Goal: Transaction & Acquisition: Purchase product/service

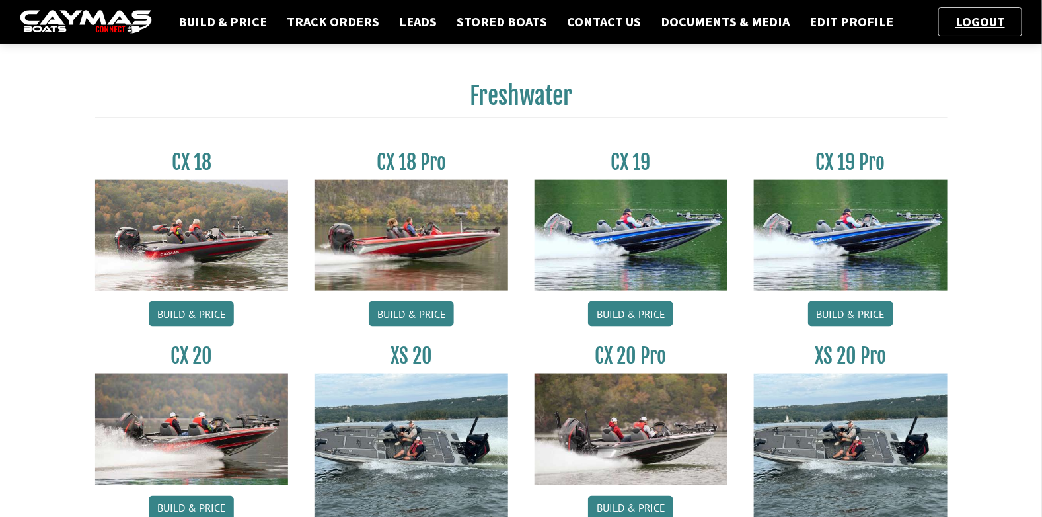
scroll to position [594, 0]
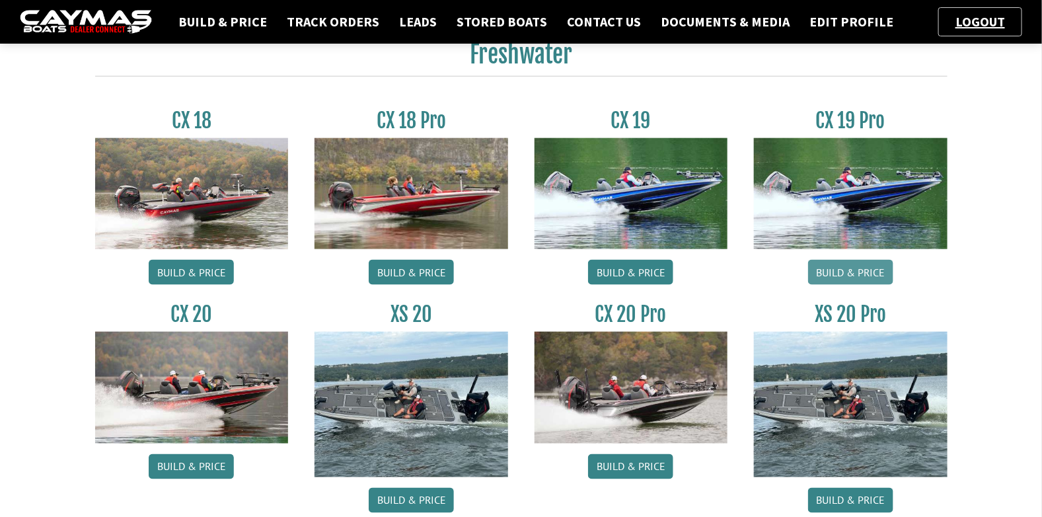
click at [866, 271] on link "Build & Price" at bounding box center [850, 272] width 85 height 25
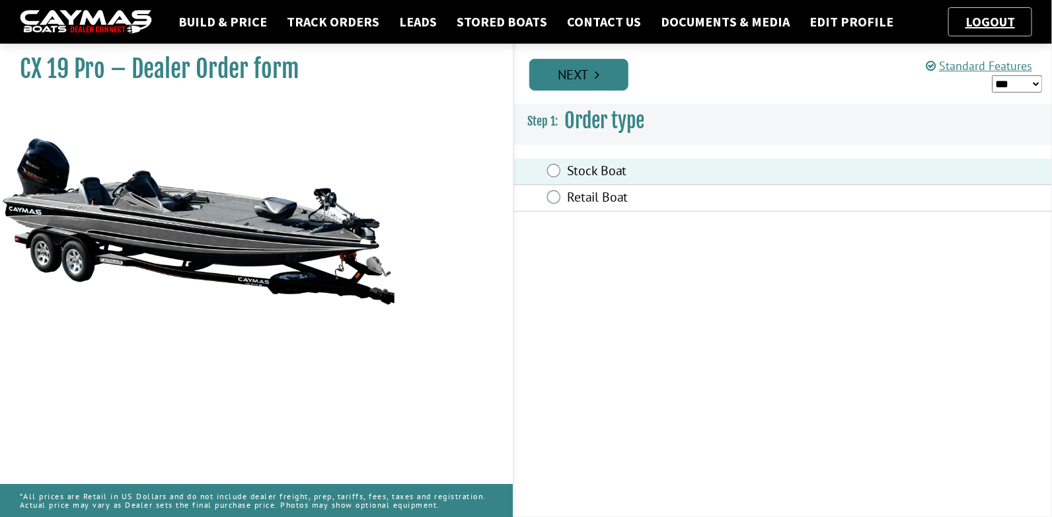
click at [582, 73] on link "Next" at bounding box center [578, 75] width 99 height 32
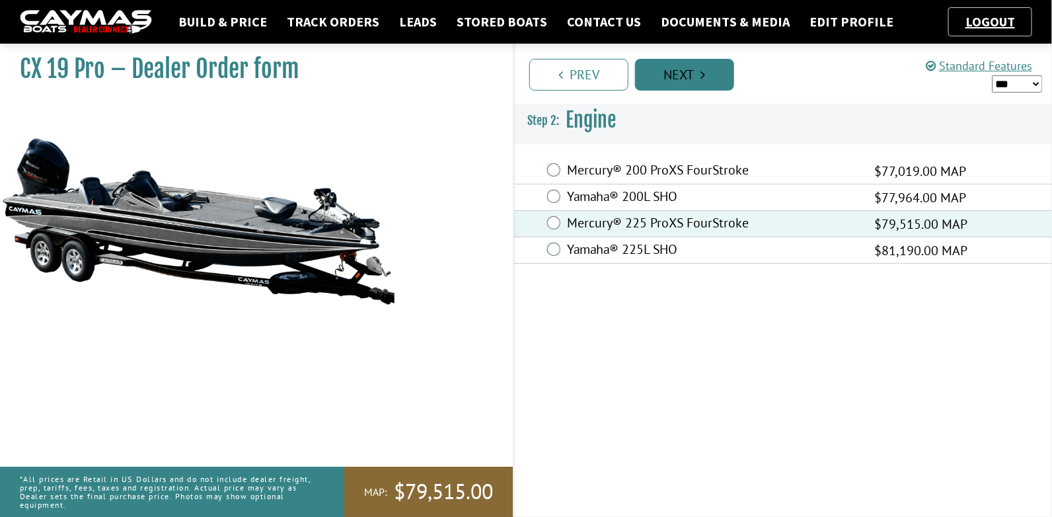
click at [691, 75] on link "Next" at bounding box center [684, 75] width 99 height 32
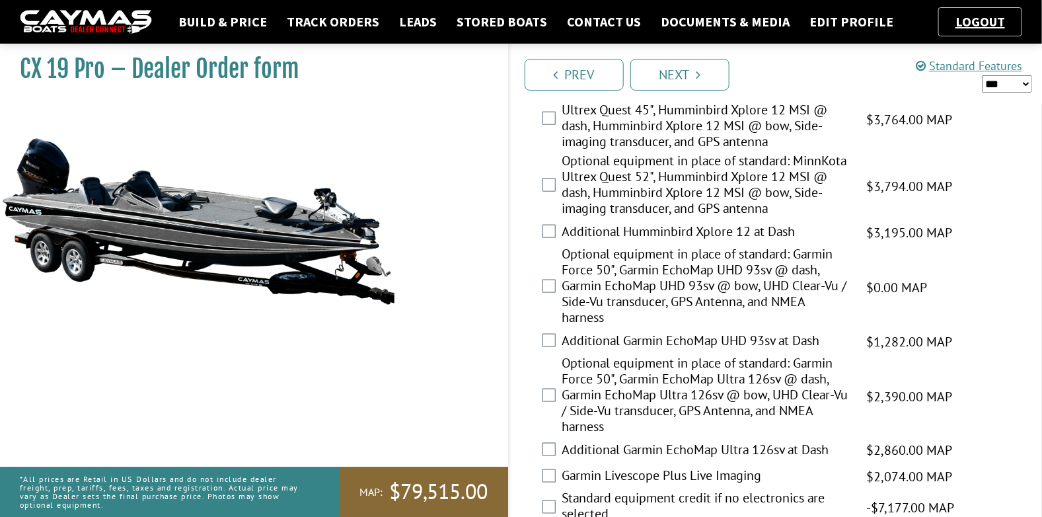
scroll to position [594, 0]
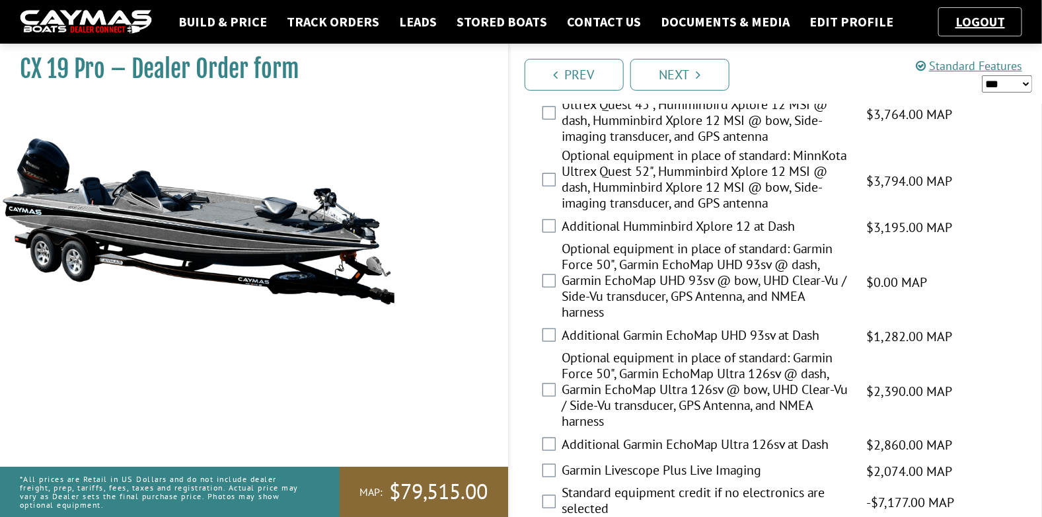
drag, startPoint x: 747, startPoint y: 290, endPoint x: 526, endPoint y: 373, distance: 236.3
click at [527, 373] on div "Optional equipment in place of standard: Garmin Force 50", Garmin EchoMap Ultra…" at bounding box center [776, 391] width 533 height 83
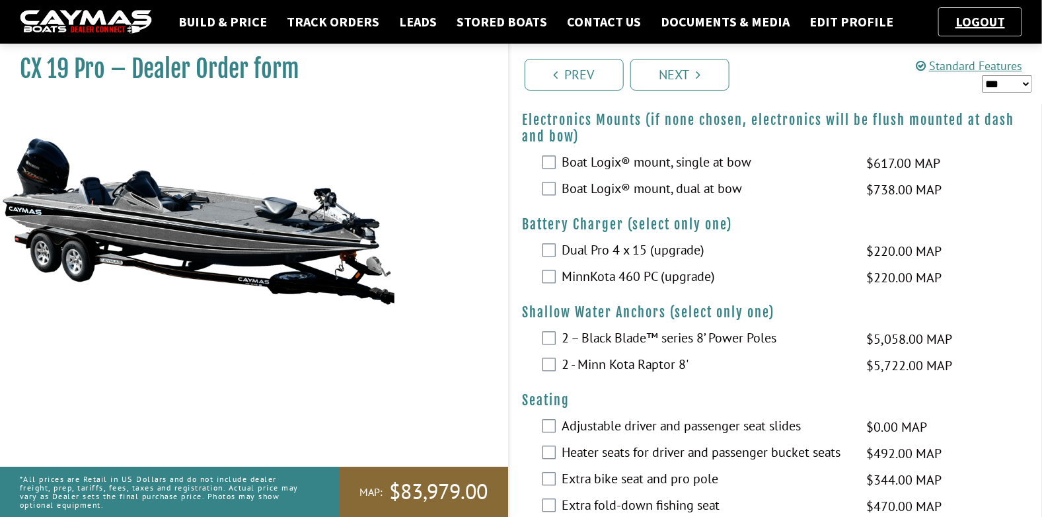
scroll to position [1057, 0]
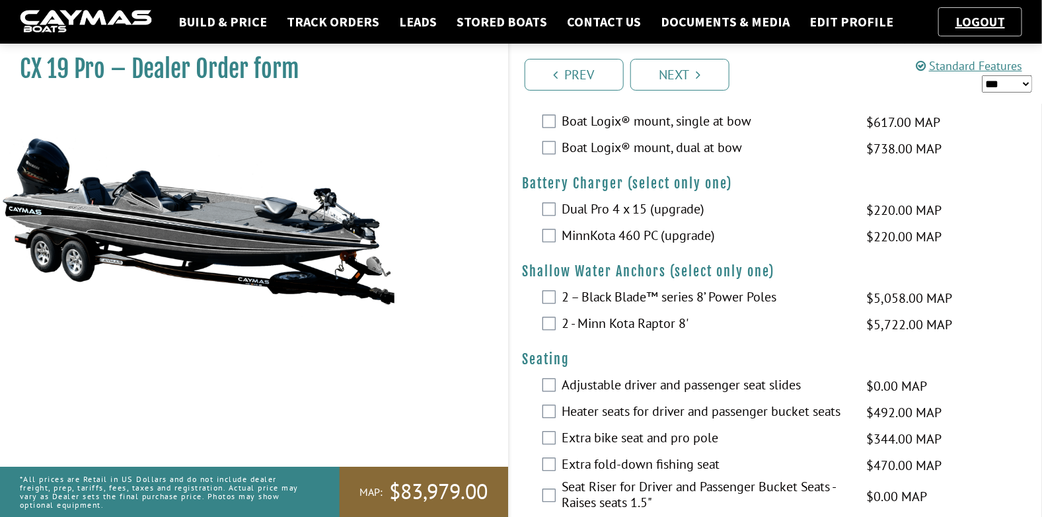
click at [539, 233] on div "MinnKota 460 PC (upgrade) $220.00 MAP $259.00 MSRP $187.00 $220.00" at bounding box center [776, 236] width 533 height 26
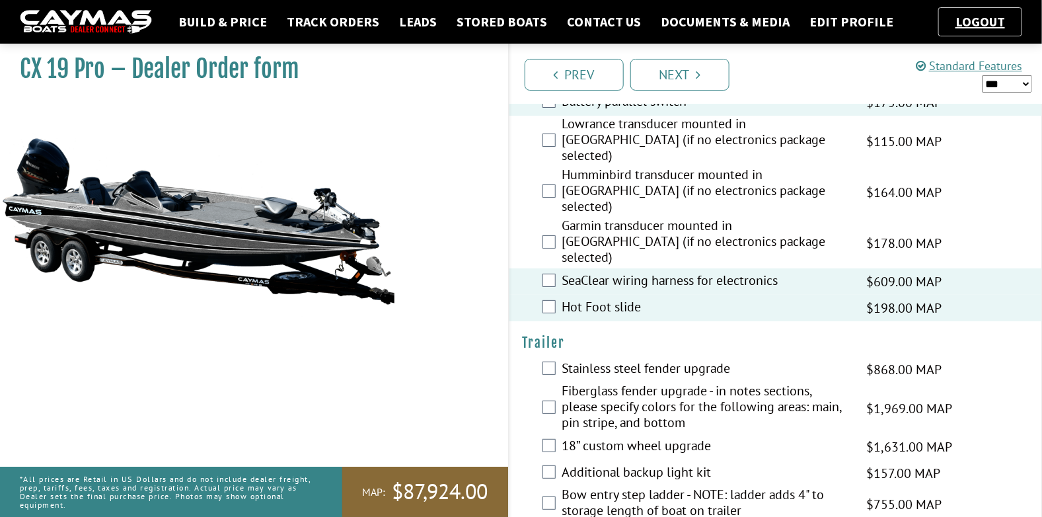
scroll to position [2085, 0]
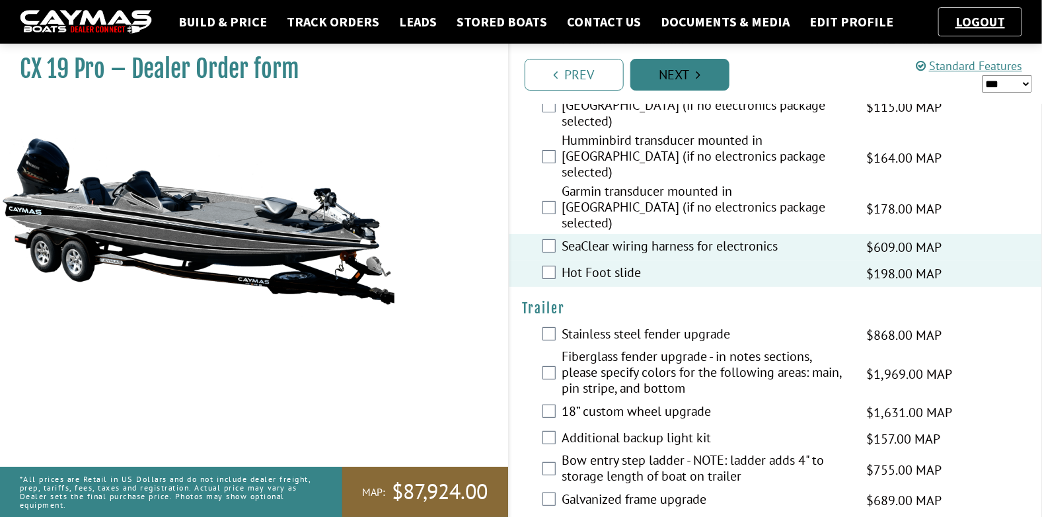
click at [705, 71] on link "Next" at bounding box center [679, 75] width 99 height 32
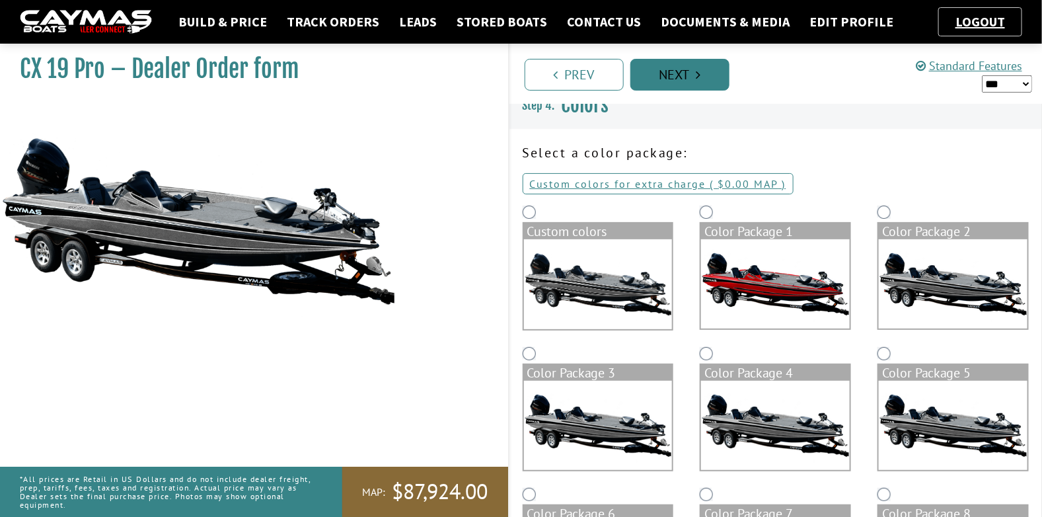
scroll to position [0, 0]
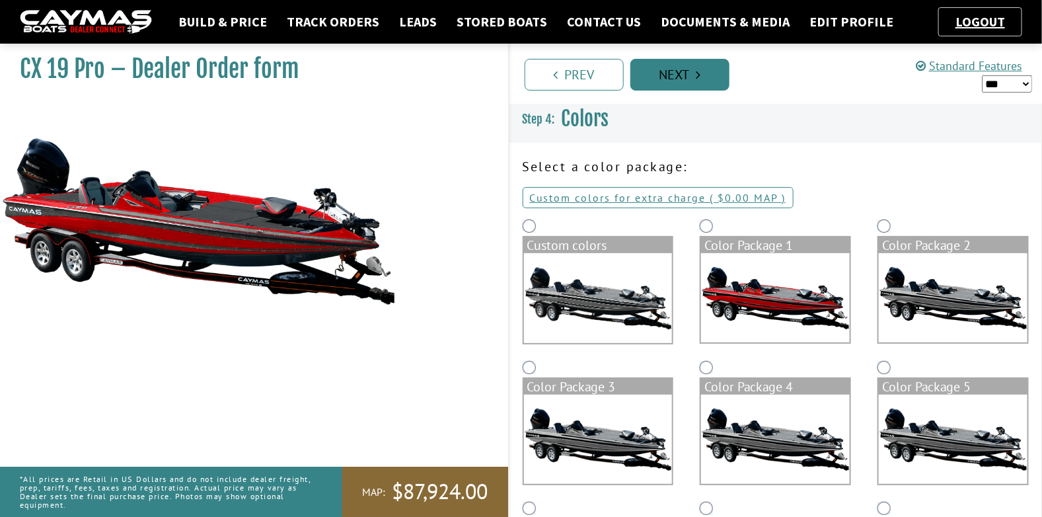
click at [691, 69] on link "Next" at bounding box center [679, 75] width 99 height 32
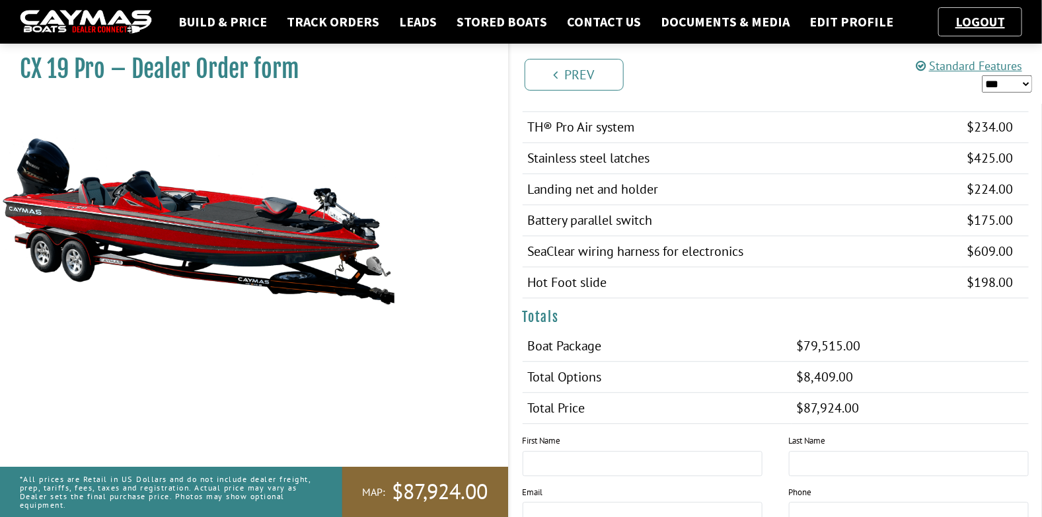
scroll to position [1454, 0]
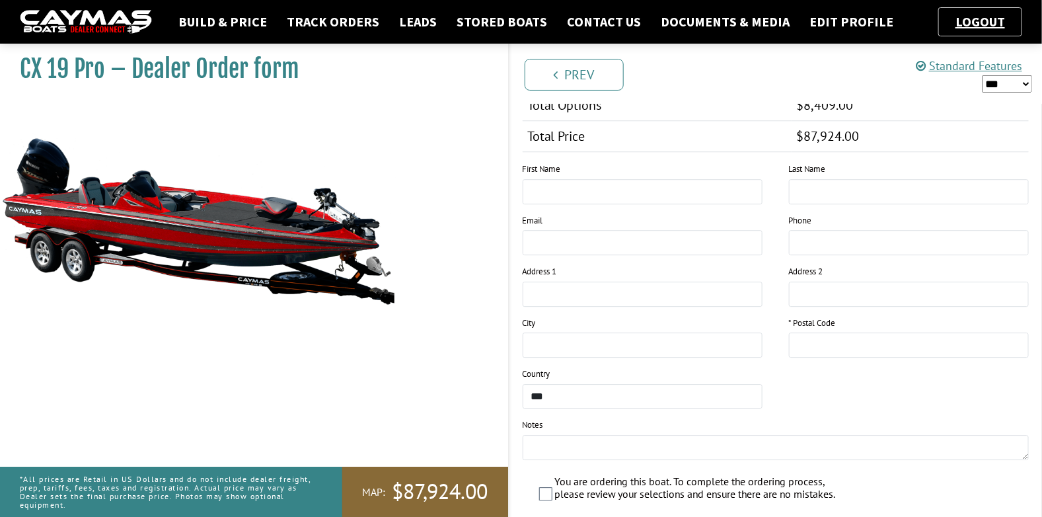
click at [1020, 77] on select "*** ****** ******" at bounding box center [1007, 83] width 50 height 17
select select "*"
click at [982, 75] on select "*** ****** ******" at bounding box center [1007, 83] width 50 height 17
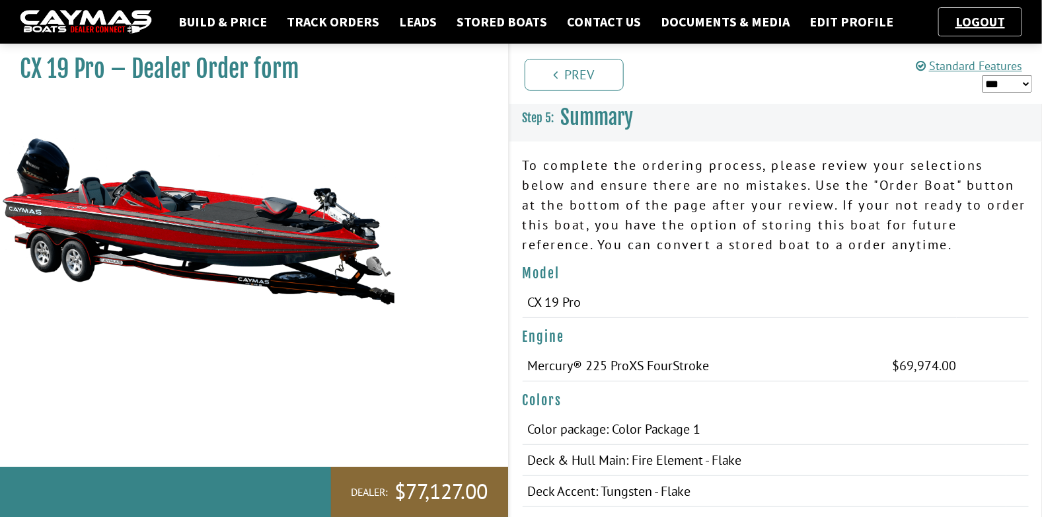
scroll to position [0, 0]
drag, startPoint x: 363, startPoint y: 70, endPoint x: 45, endPoint y: 375, distance: 440.8
click at [45, 375] on div "CX 19 Pro – Dealer Order form" at bounding box center [247, 296] width 521 height 517
click at [212, 20] on link "Build & Price" at bounding box center [223, 21] width 102 height 17
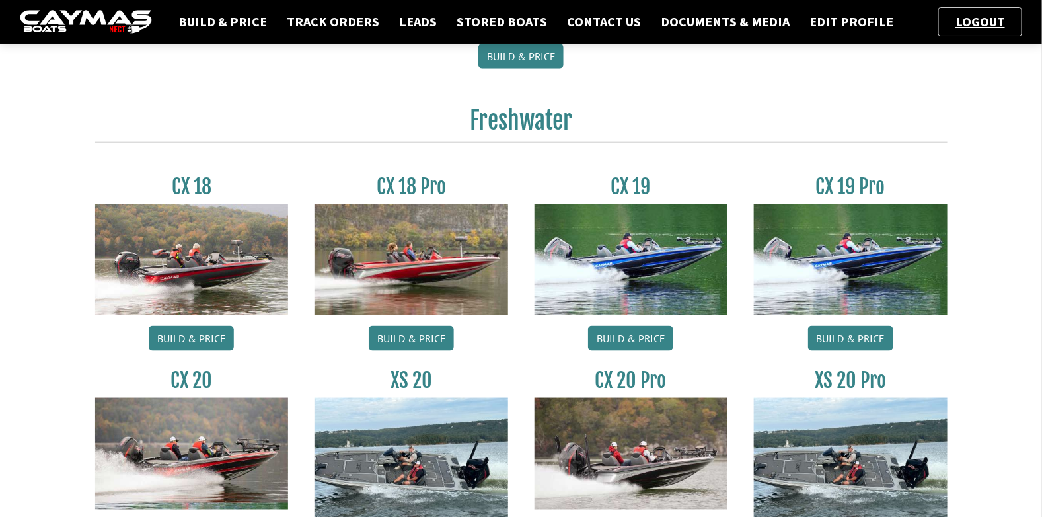
scroll to position [490, 0]
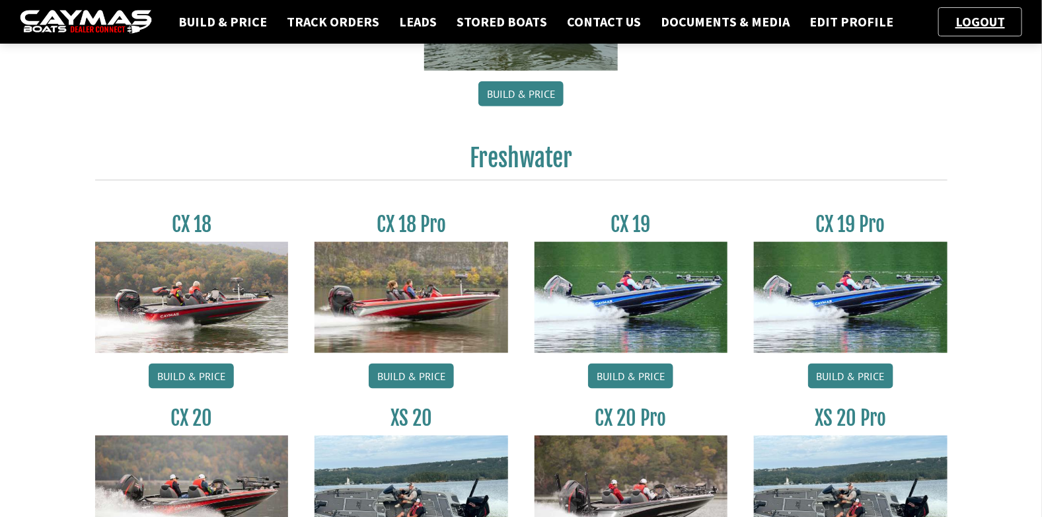
drag, startPoint x: 35, startPoint y: 178, endPoint x: 63, endPoint y: 151, distance: 39.3
click at [35, 176] on div "Build & Price Track Orders Leads Stored Boats Contact Us Documents & Media Edit…" at bounding box center [521, 310] width 1042 height 1601
